Goal: Download file/media

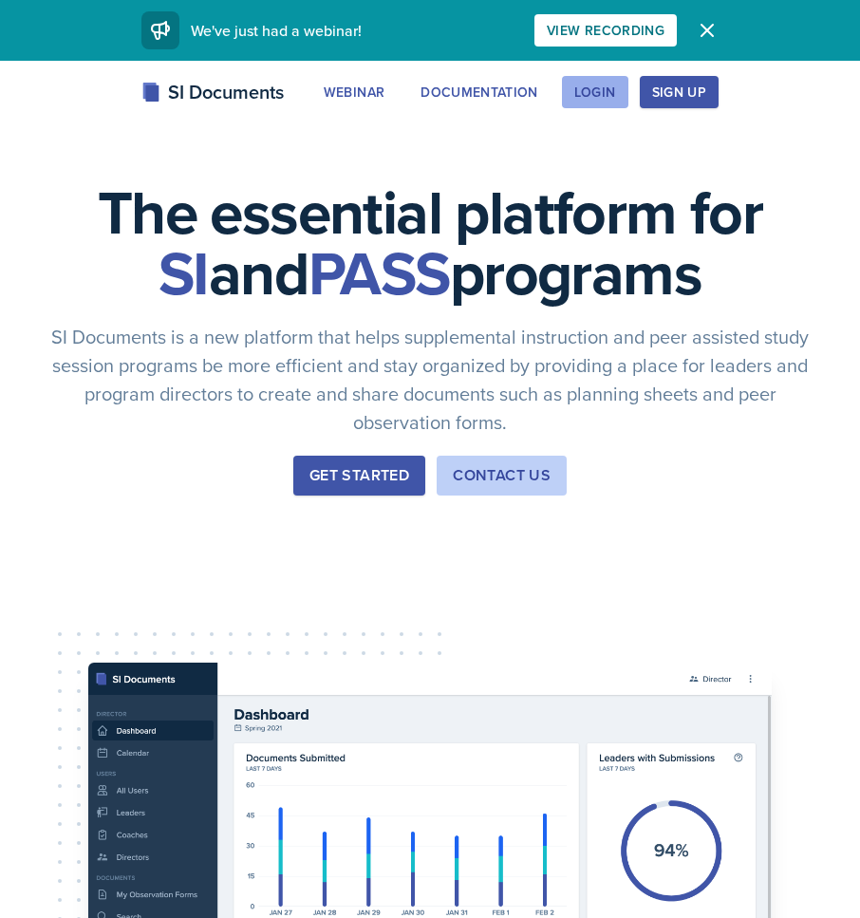
click at [597, 97] on div "Login" at bounding box center [595, 91] width 42 height 15
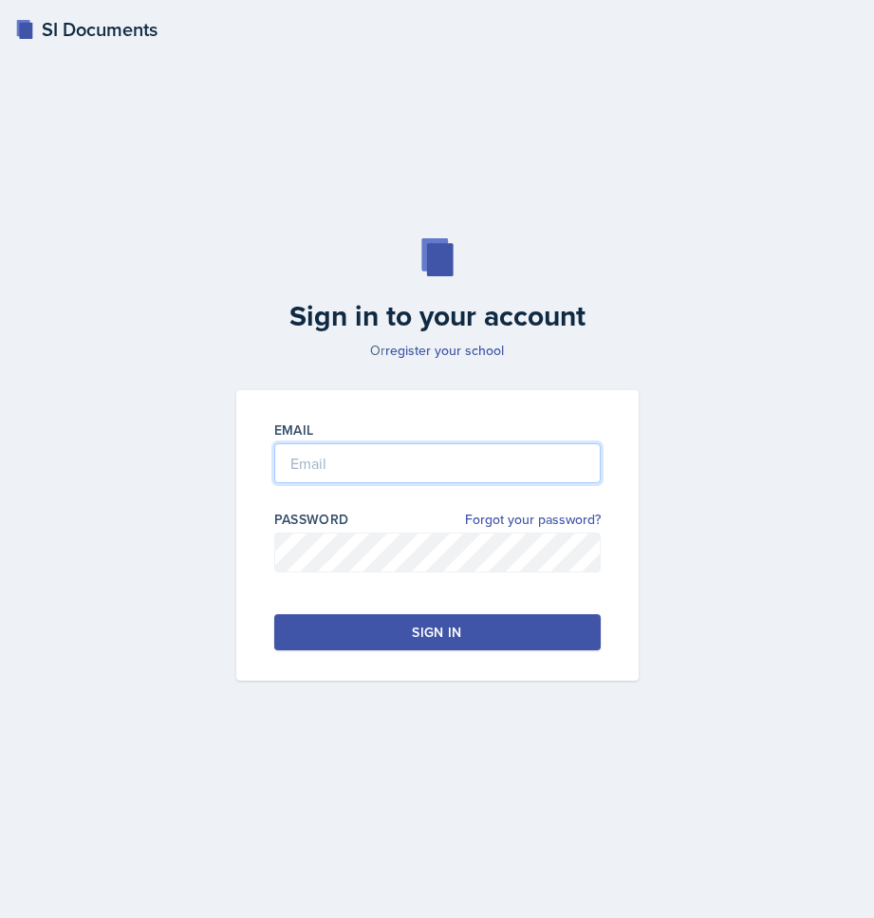
click at [434, 477] on input "email" at bounding box center [437, 463] width 326 height 40
type input "abrya169@students.kennesaw.edu"
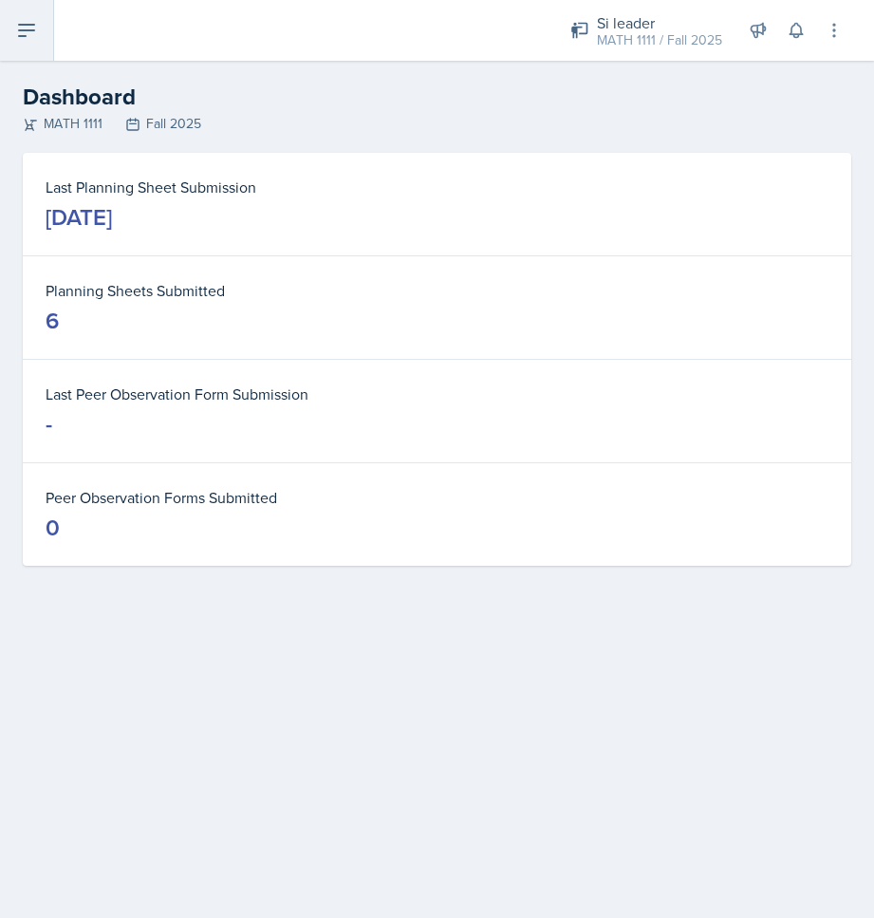
click at [36, 31] on icon at bounding box center [26, 30] width 23 height 23
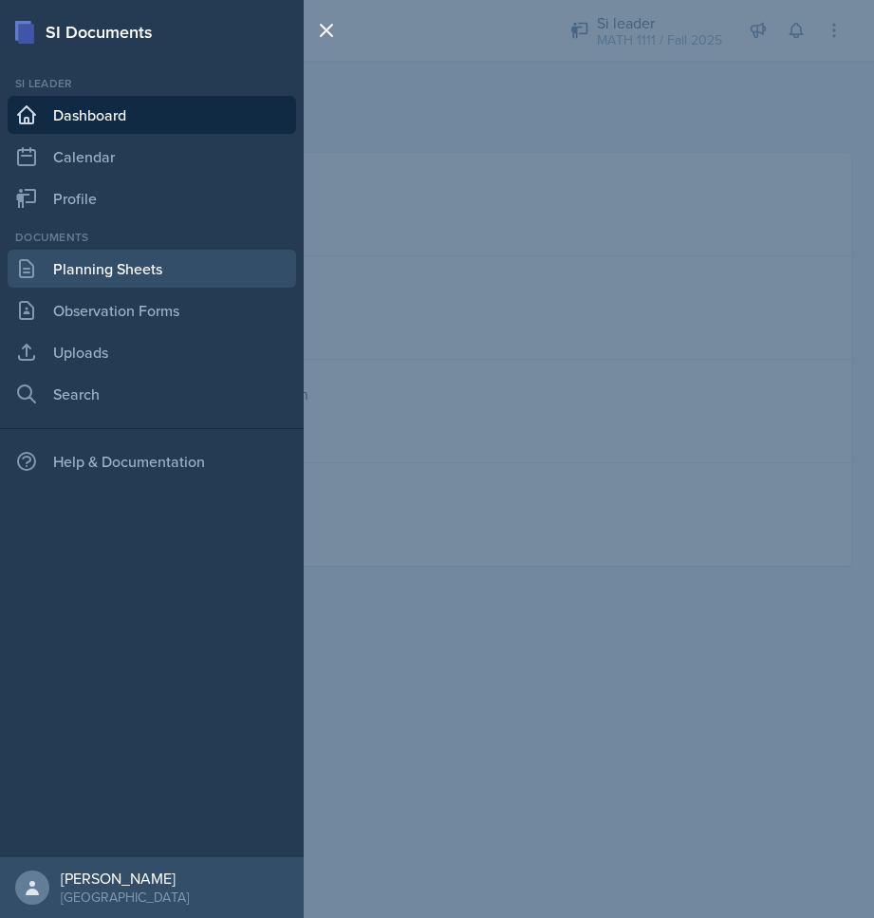
click at [95, 270] on link "Planning Sheets" at bounding box center [152, 269] width 288 height 38
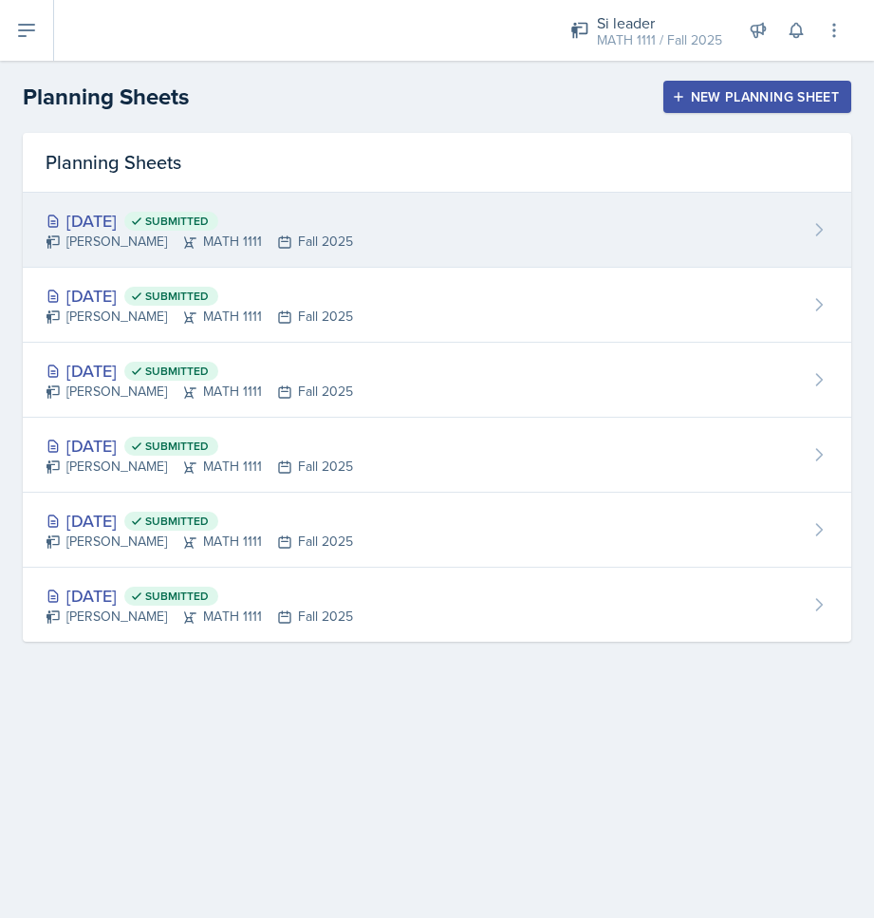
click at [145, 220] on div "Sep 4th, 2025 Submitted" at bounding box center [199, 221] width 307 height 26
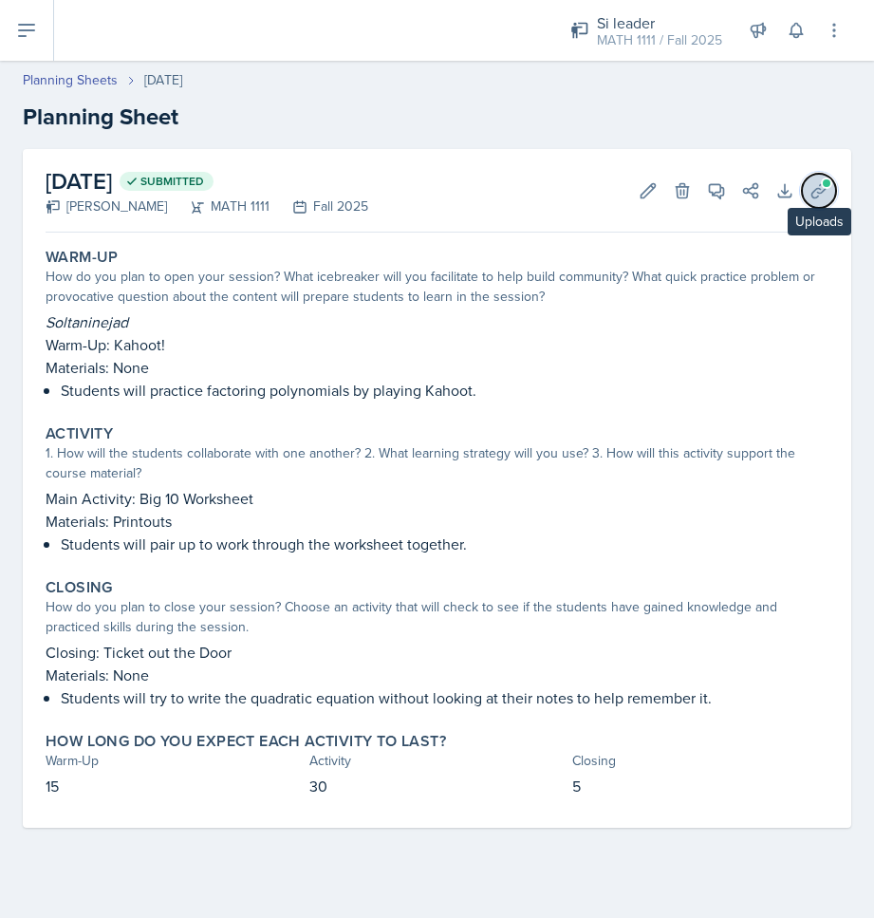
click at [813, 196] on icon at bounding box center [818, 190] width 14 height 14
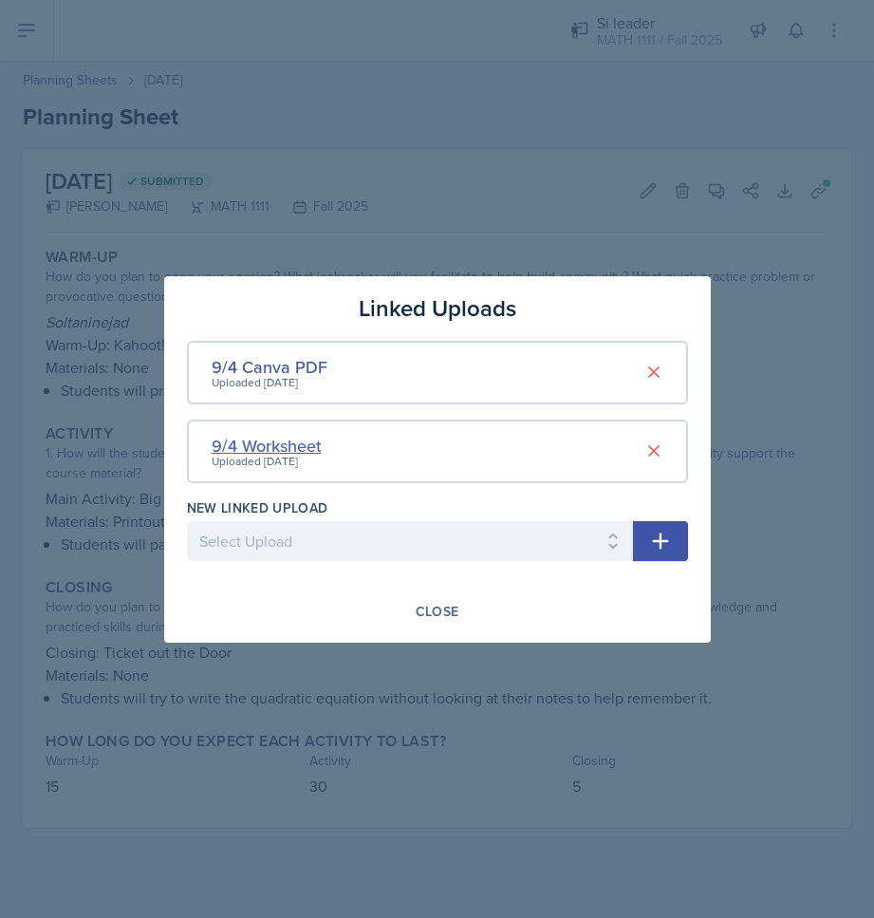
click at [285, 438] on div "9/4 Worksheet" at bounding box center [267, 446] width 110 height 26
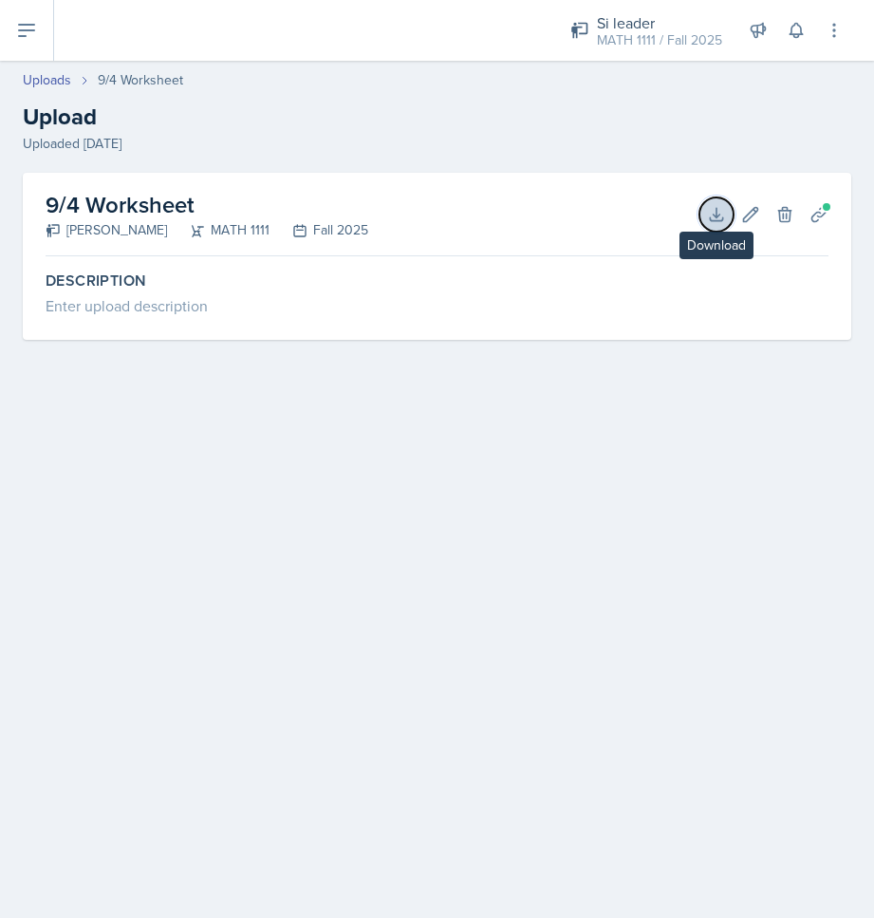
click at [709, 213] on icon at bounding box center [716, 214] width 19 height 19
click at [357, 601] on main "Uploads 9/4 Worksheet Upload Uploaded Aug 28th, 2025 9/4 Worksheet Alyssa Bryan…" at bounding box center [437, 489] width 874 height 857
click at [722, 220] on icon at bounding box center [716, 214] width 12 height 12
click at [163, 217] on h2 "9/4 Worksheet" at bounding box center [207, 205] width 323 height 34
click at [721, 208] on icon at bounding box center [716, 214] width 19 height 19
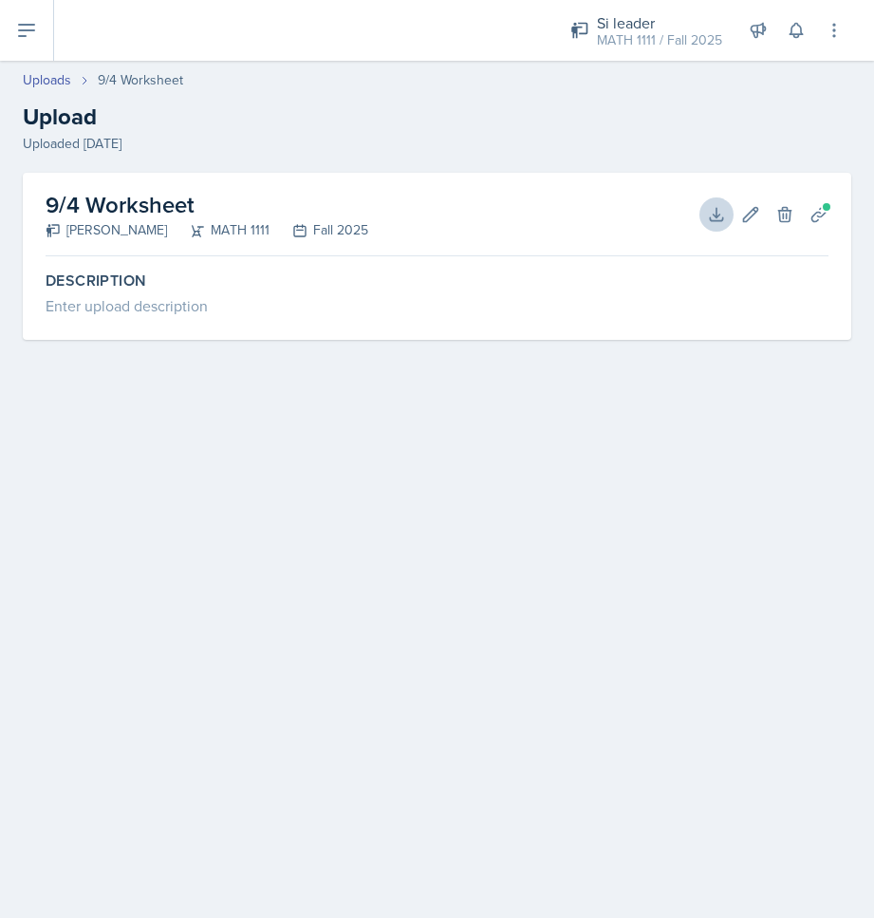
click at [582, 331] on div "Description Enter upload description" at bounding box center [437, 302] width 783 height 76
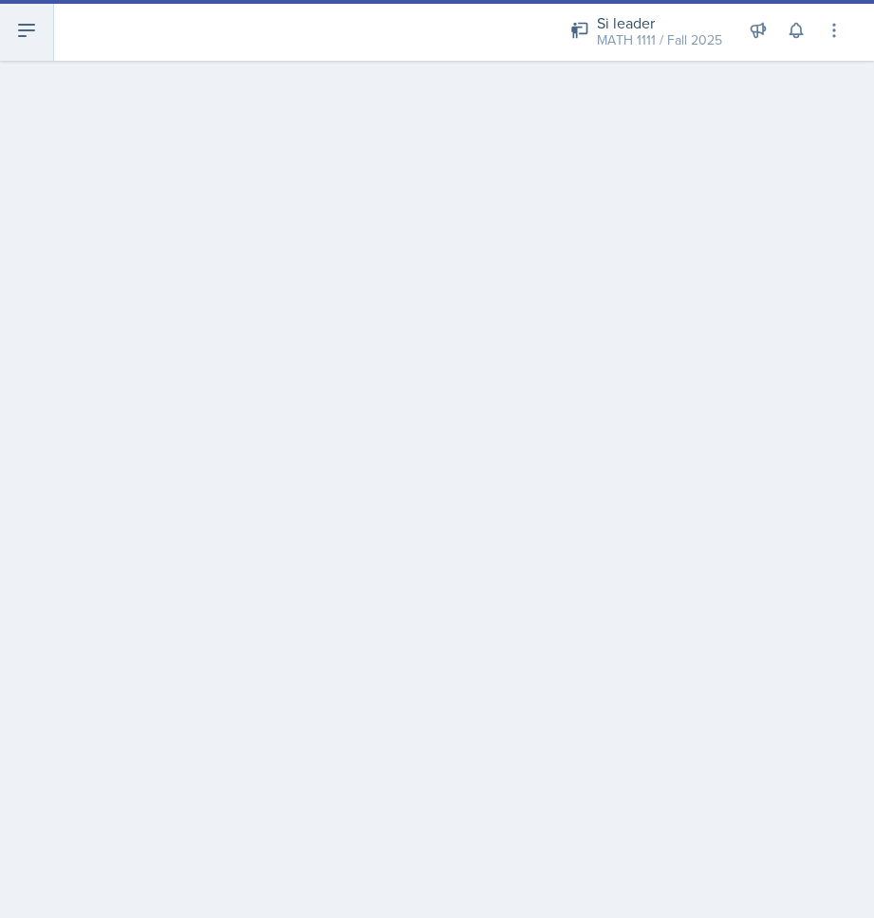
click at [29, 40] on icon at bounding box center [26, 30] width 23 height 23
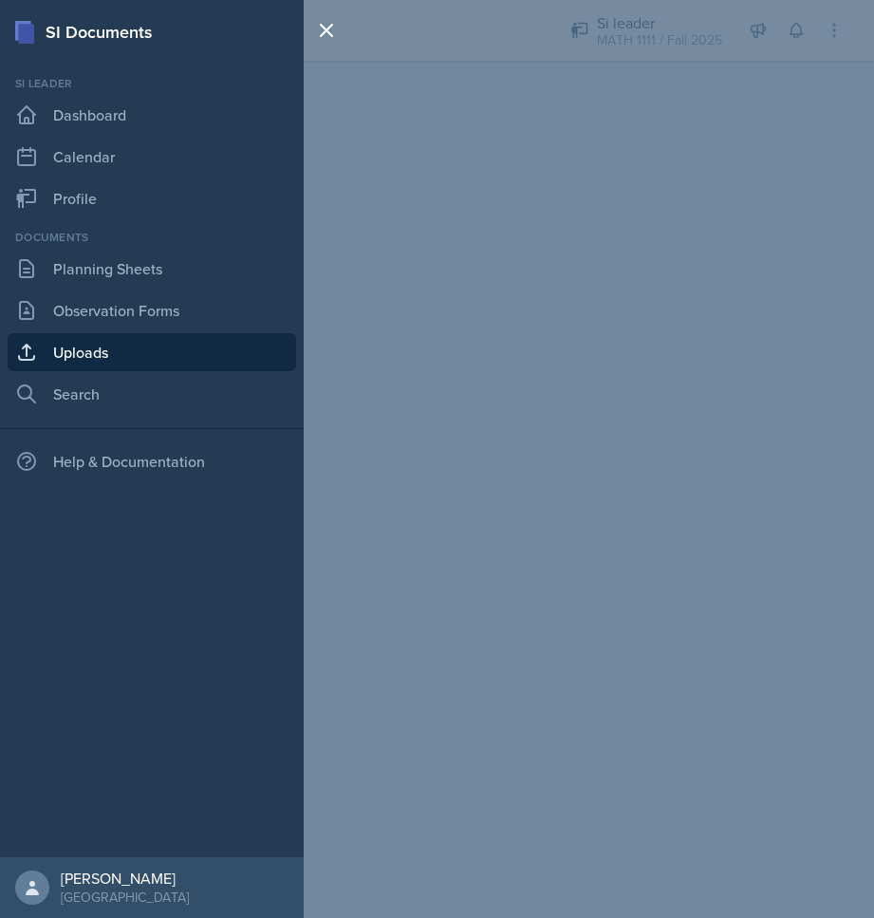
click at [98, 337] on link "Uploads" at bounding box center [152, 352] width 288 height 38
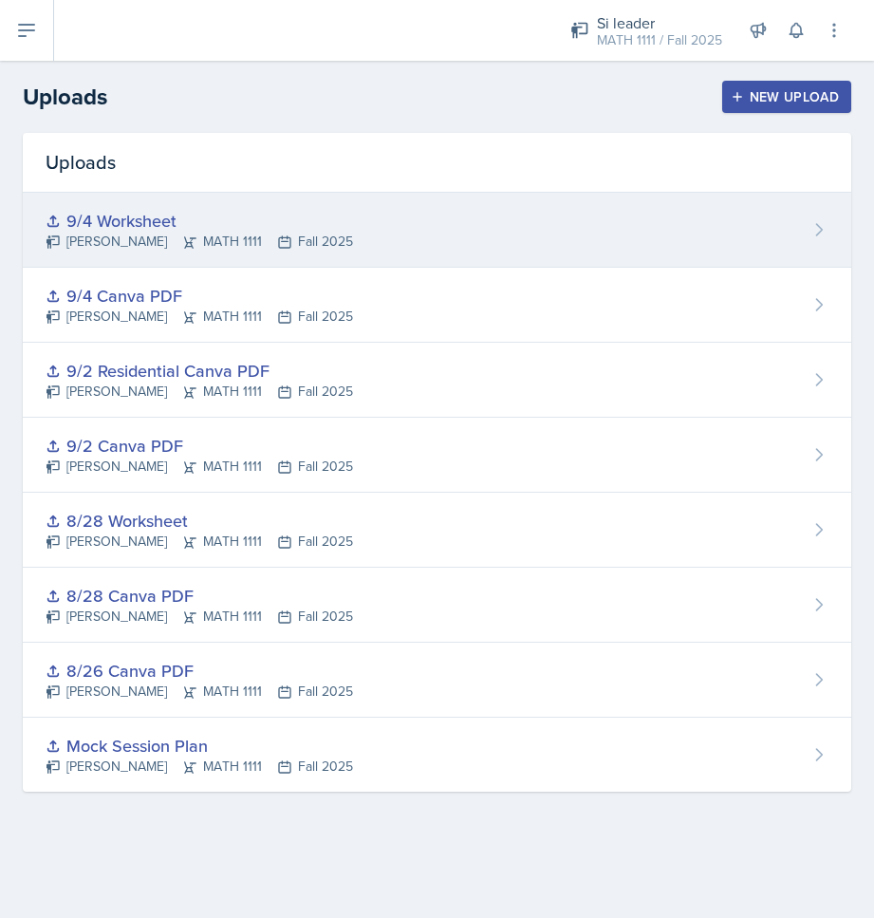
click at [176, 222] on div "9/4 Worksheet" at bounding box center [199, 221] width 307 height 26
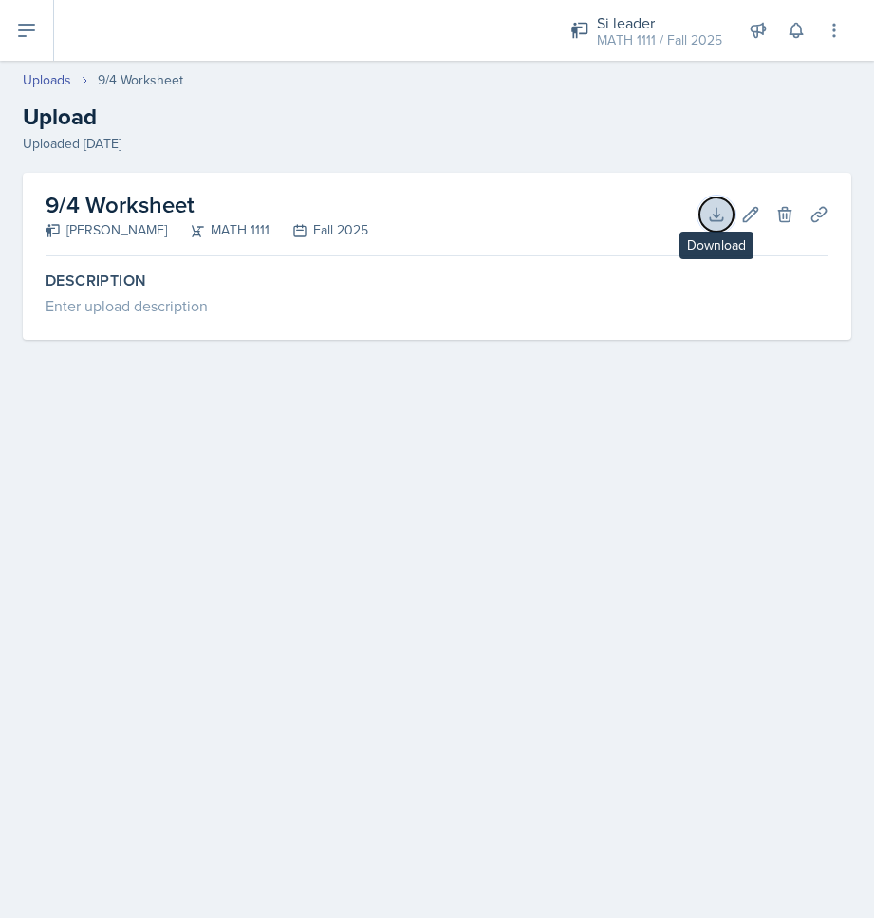
click at [706, 220] on button "Download" at bounding box center [716, 214] width 34 height 34
